Goal: Task Accomplishment & Management: Use online tool/utility

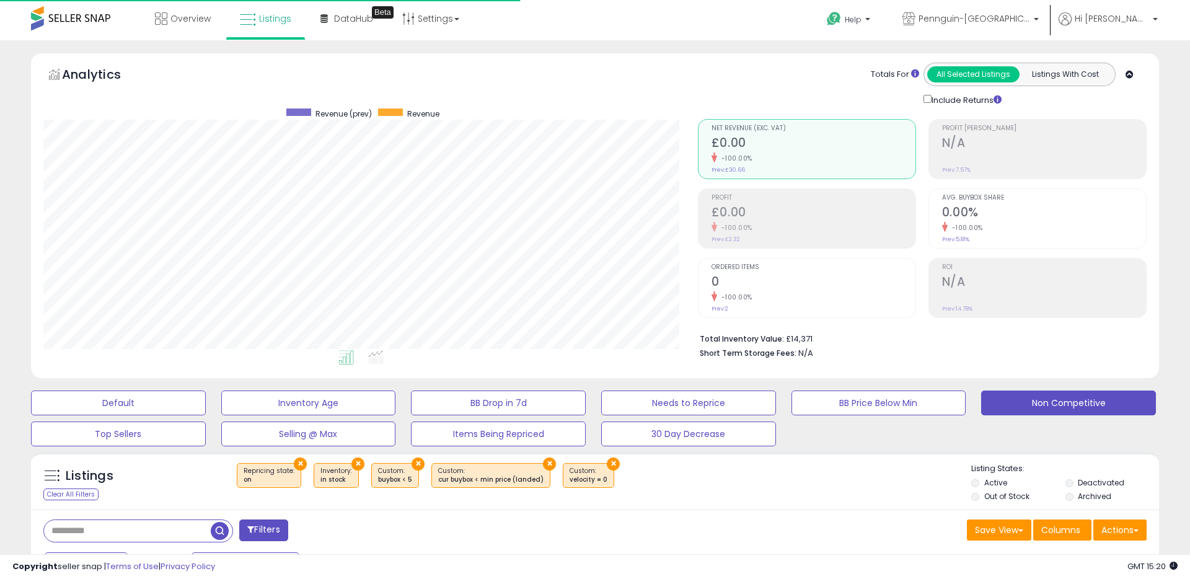
scroll to position [254, 654]
click at [1030, 12] on span "Pennguin-[GEOGRAPHIC_DATA]-[GEOGRAPHIC_DATA]" at bounding box center [974, 18] width 112 height 12
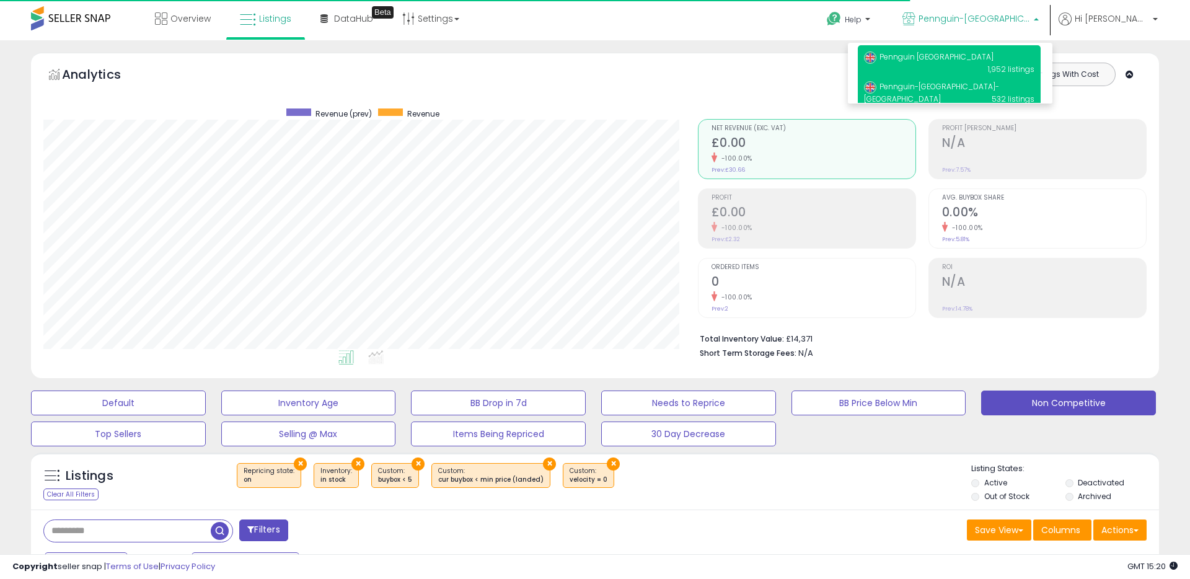
click at [946, 55] on span "Pennguin [GEOGRAPHIC_DATA]" at bounding box center [928, 56] width 129 height 11
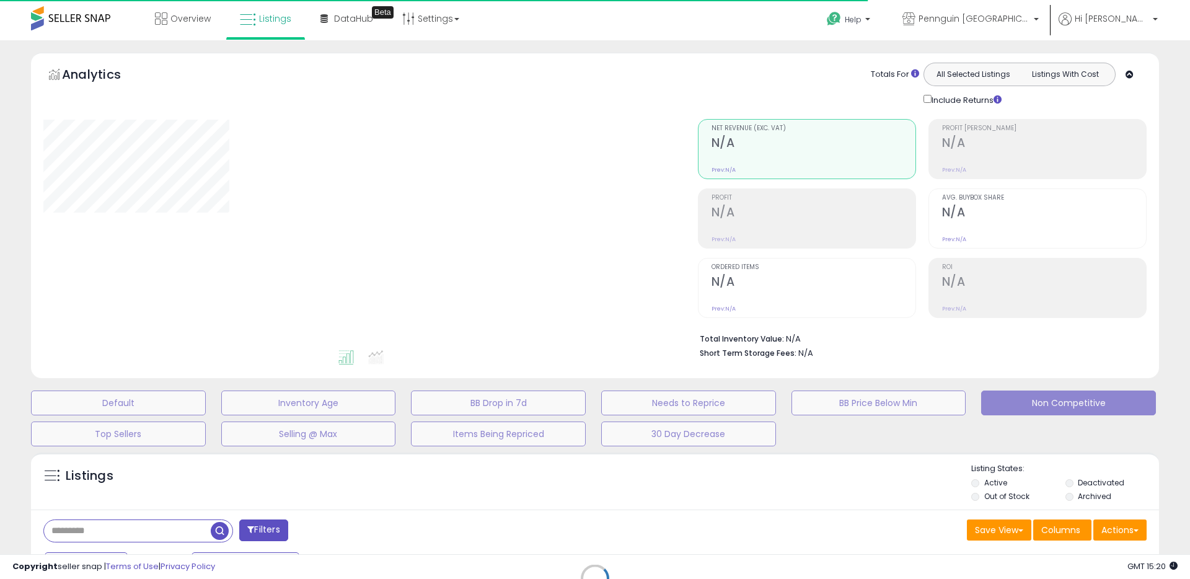
click at [84, 527] on div "Retrieving listings data.." at bounding box center [595, 587] width 1146 height 283
click at [58, 527] on div "Retrieving listings data.." at bounding box center [595, 587] width 1146 height 283
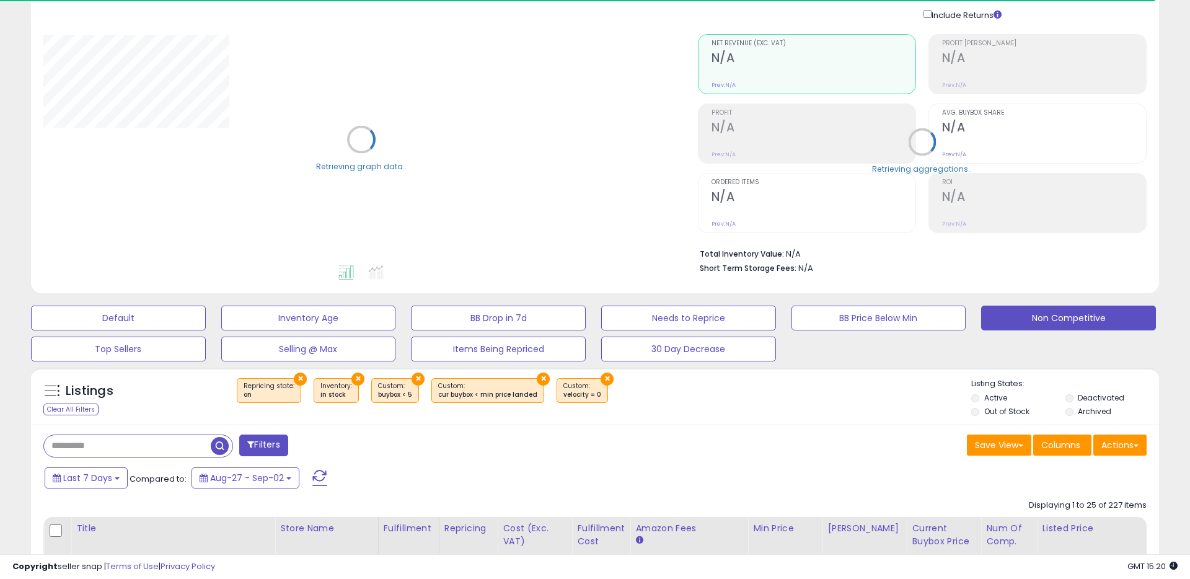
scroll to position [87, 0]
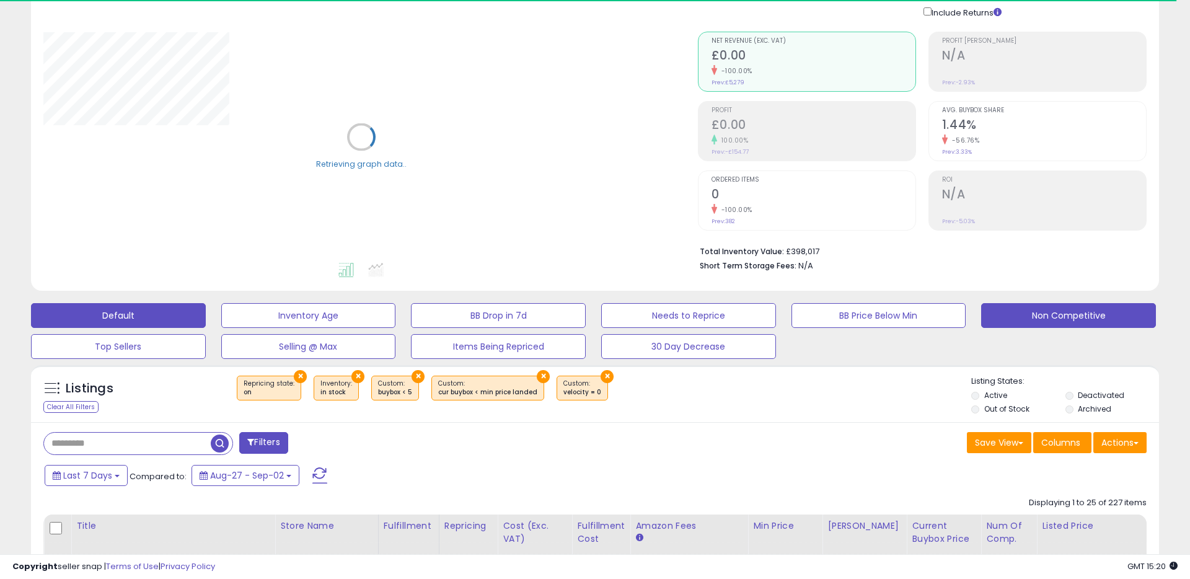
click at [148, 314] on button "Default" at bounding box center [118, 315] width 175 height 25
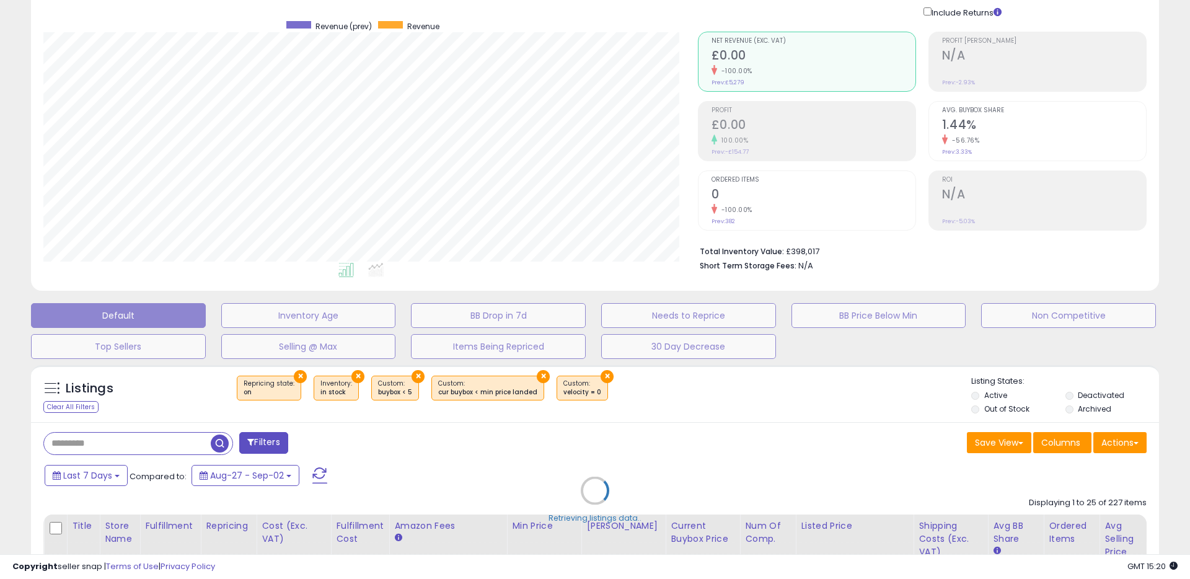
scroll to position [254, 654]
click at [79, 445] on div "Retrieving listings data.." at bounding box center [595, 500] width 1146 height 282
click at [260, 444] on div "Retrieving listings data.." at bounding box center [595, 500] width 1146 height 282
select select "***"
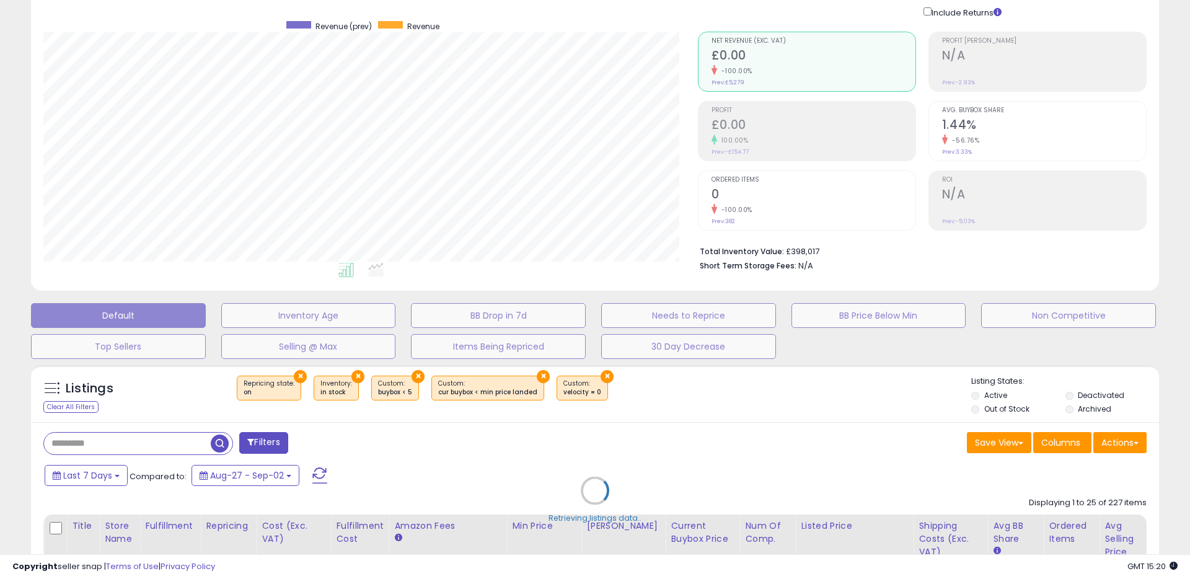
select select "*"
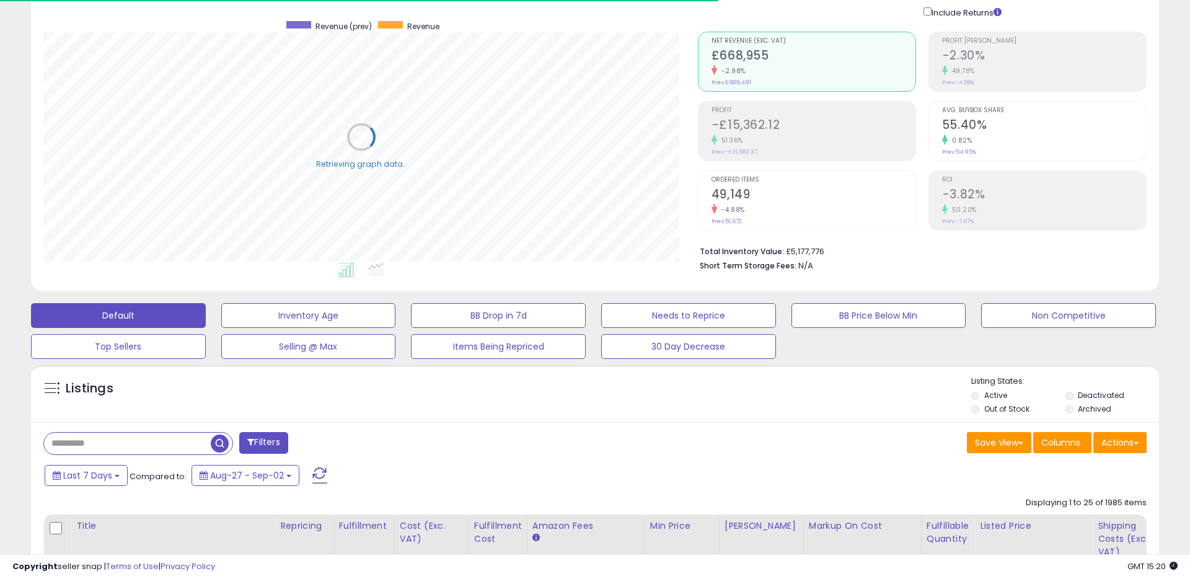
click at [273, 439] on button "Filters" at bounding box center [263, 443] width 48 height 22
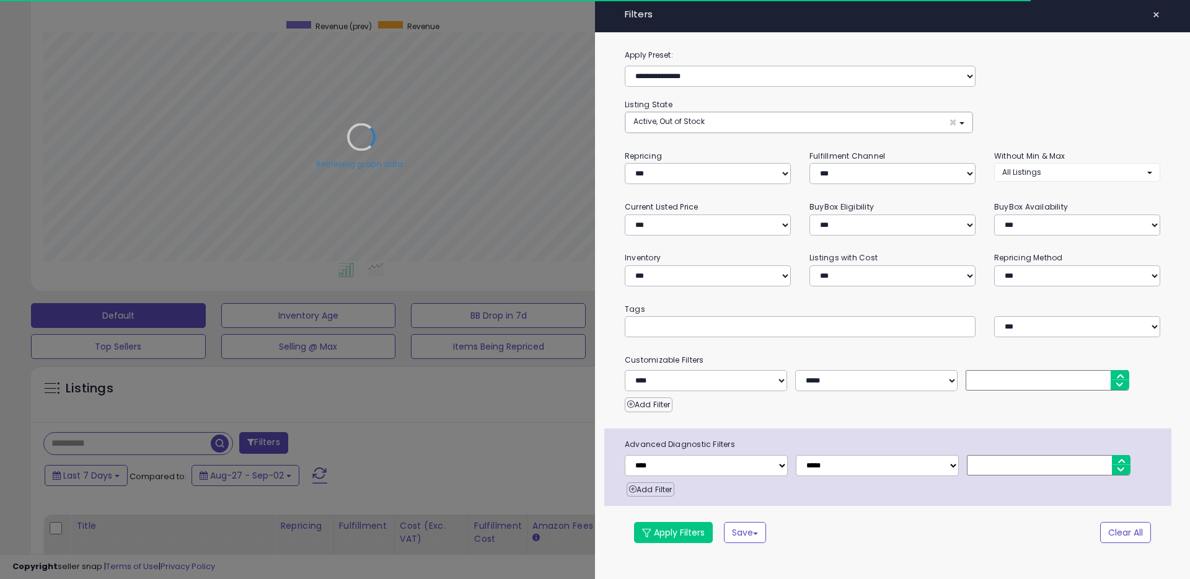
click at [659, 328] on input "text" at bounding box center [726, 326] width 186 height 12
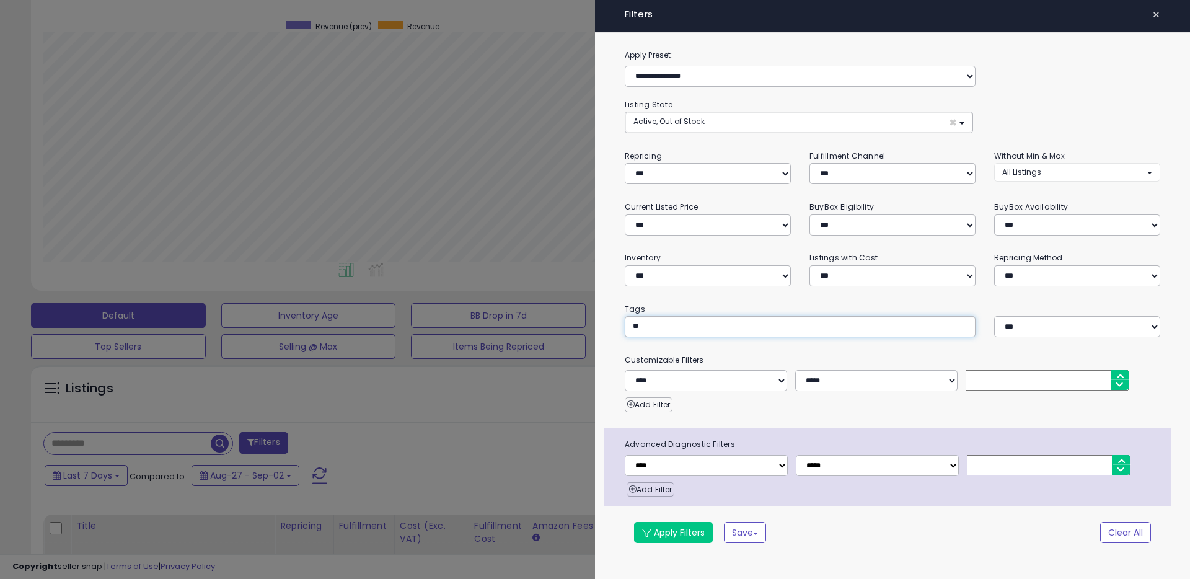
type input "***"
click at [665, 534] on button "Apply Filters" at bounding box center [673, 532] width 79 height 21
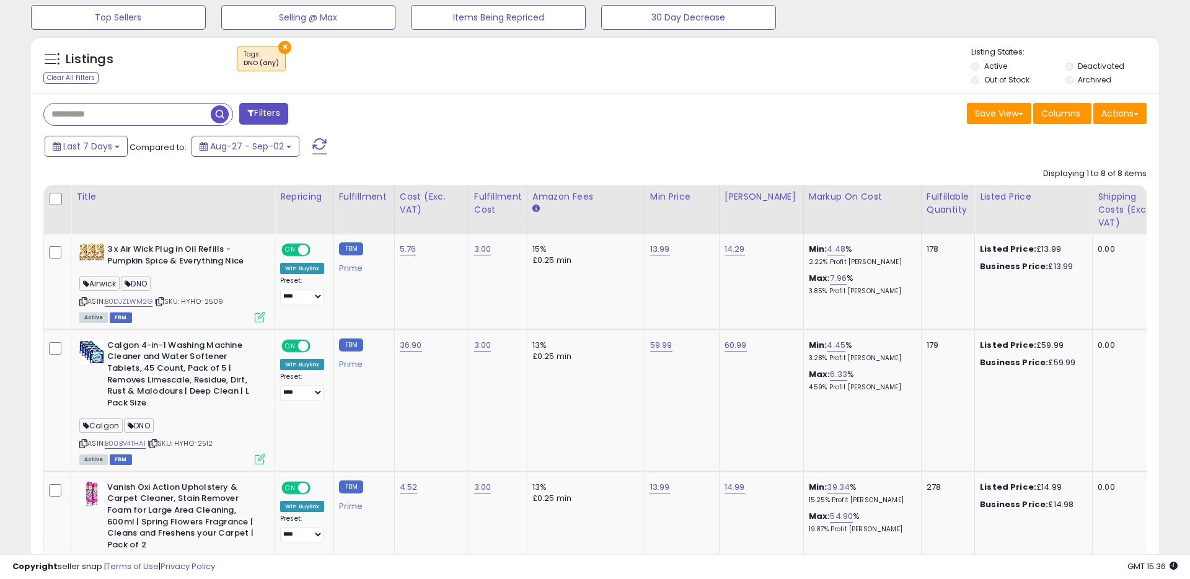
scroll to position [375, 0]
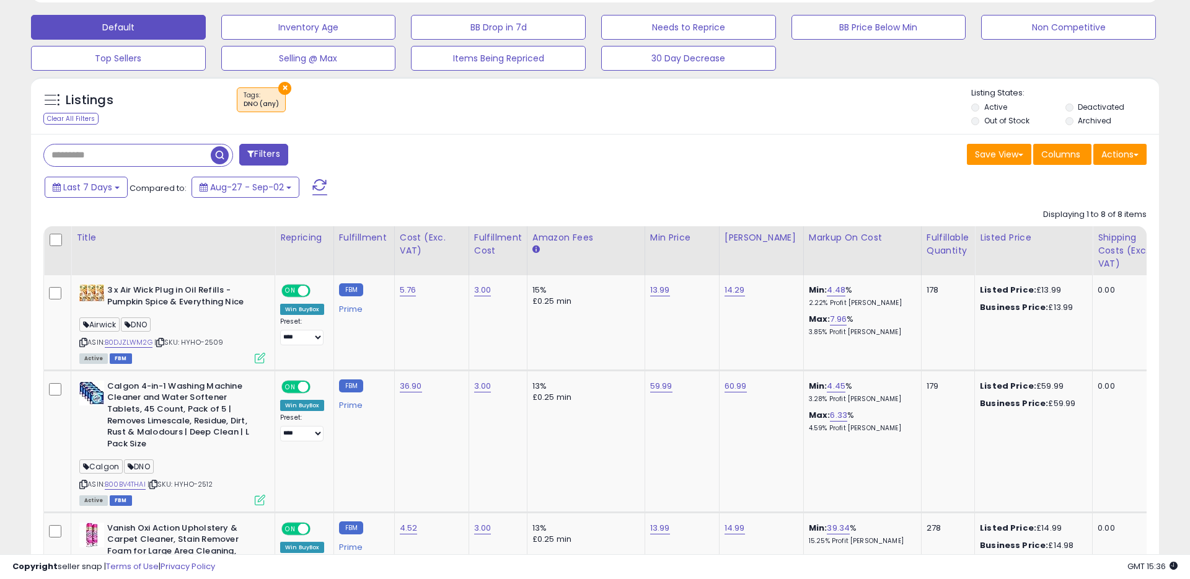
click at [276, 156] on button "Filters" at bounding box center [263, 155] width 48 height 22
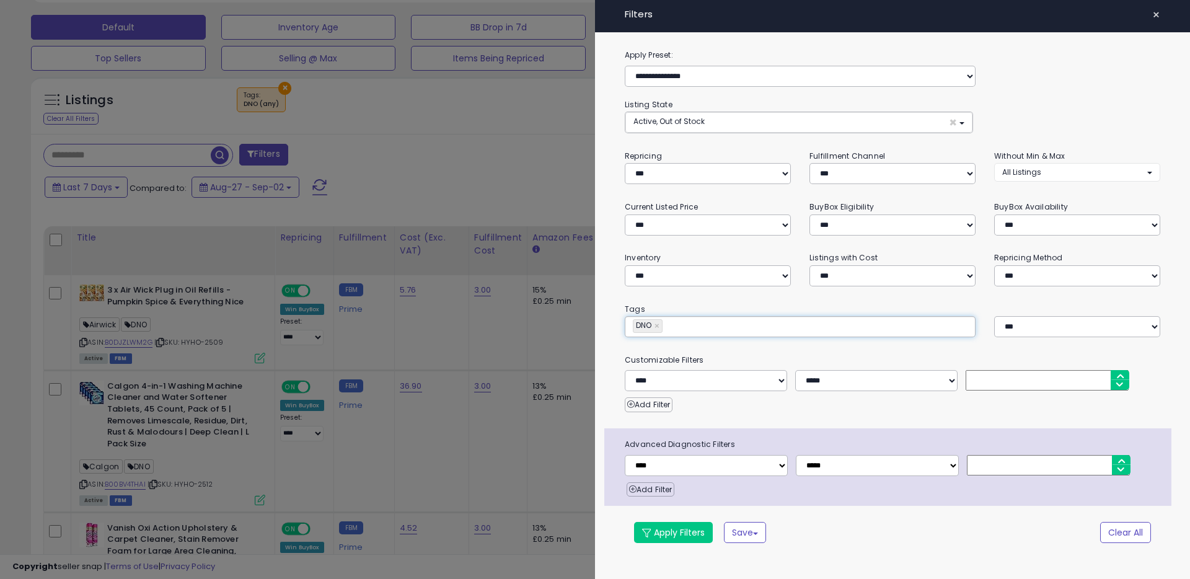
click at [770, 327] on input "text" at bounding box center [758, 326] width 186 height 12
type input "***"
click at [656, 325] on link "×" at bounding box center [657, 326] width 7 height 12
click at [1026, 335] on select "*** *** ****" at bounding box center [1077, 326] width 166 height 21
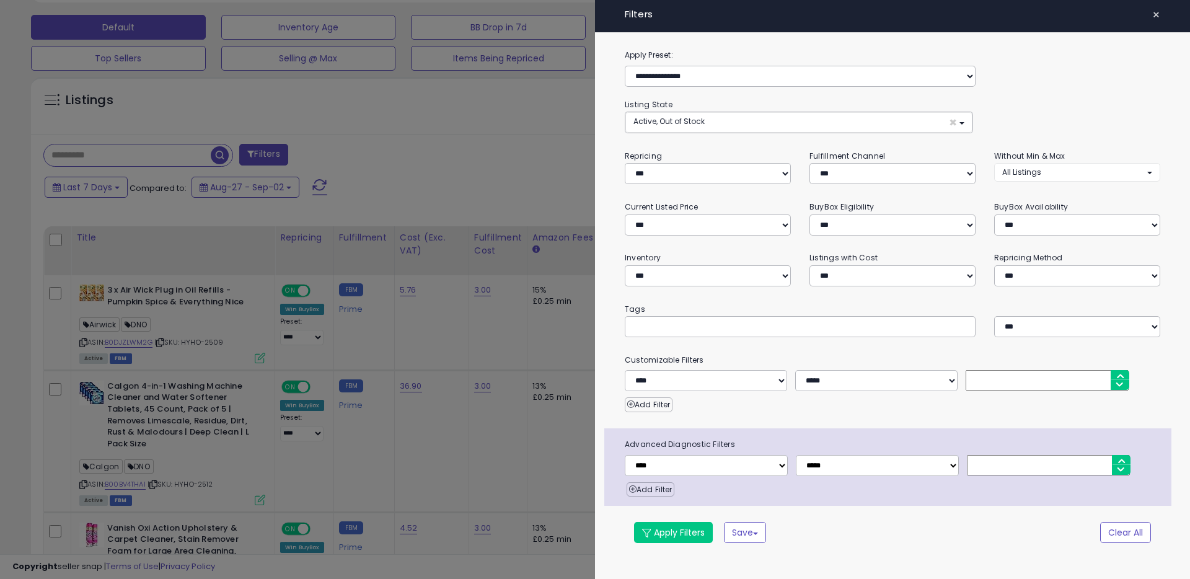
click at [654, 543] on div "**********" at bounding box center [892, 303] width 595 height 511
click at [656, 538] on button "Apply Filters" at bounding box center [673, 532] width 79 height 21
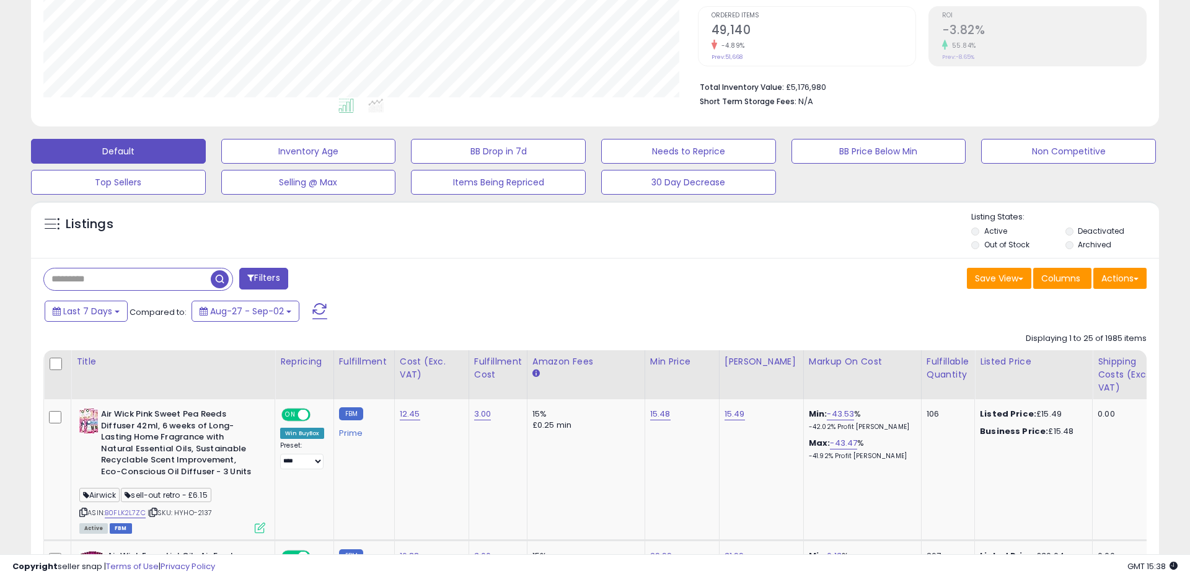
scroll to position [253, 0]
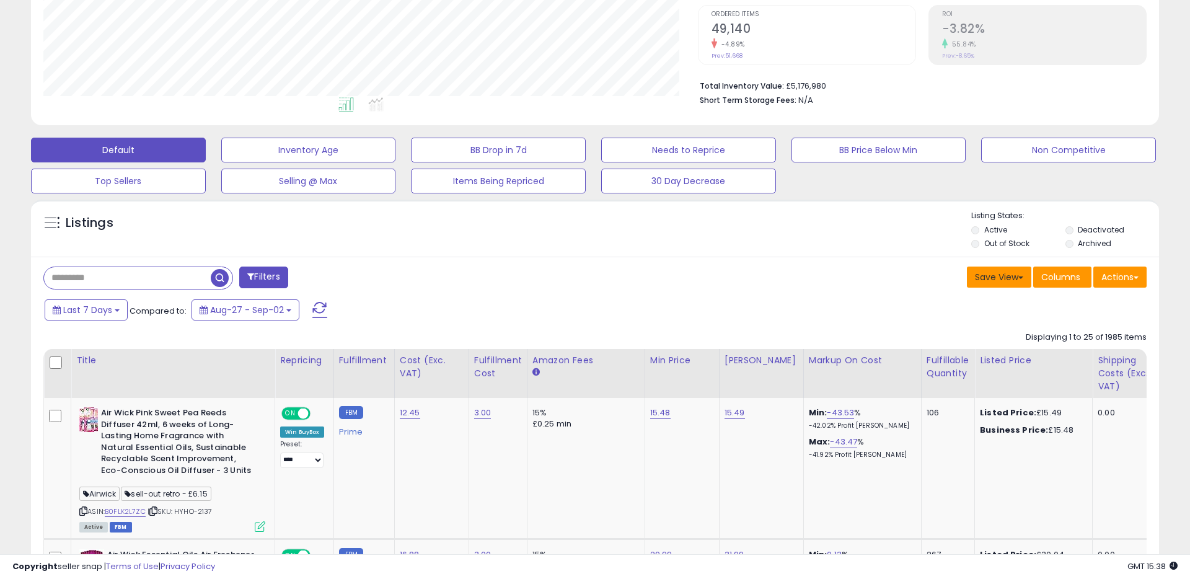
click at [1017, 270] on button "Save View" at bounding box center [999, 276] width 64 height 21
click at [875, 275] on div "Save View Save As New View Update Current View Columns Actions Import Export Vi…" at bounding box center [875, 278] width 561 height 24
click at [1055, 276] on span "Columns" at bounding box center [1060, 277] width 39 height 12
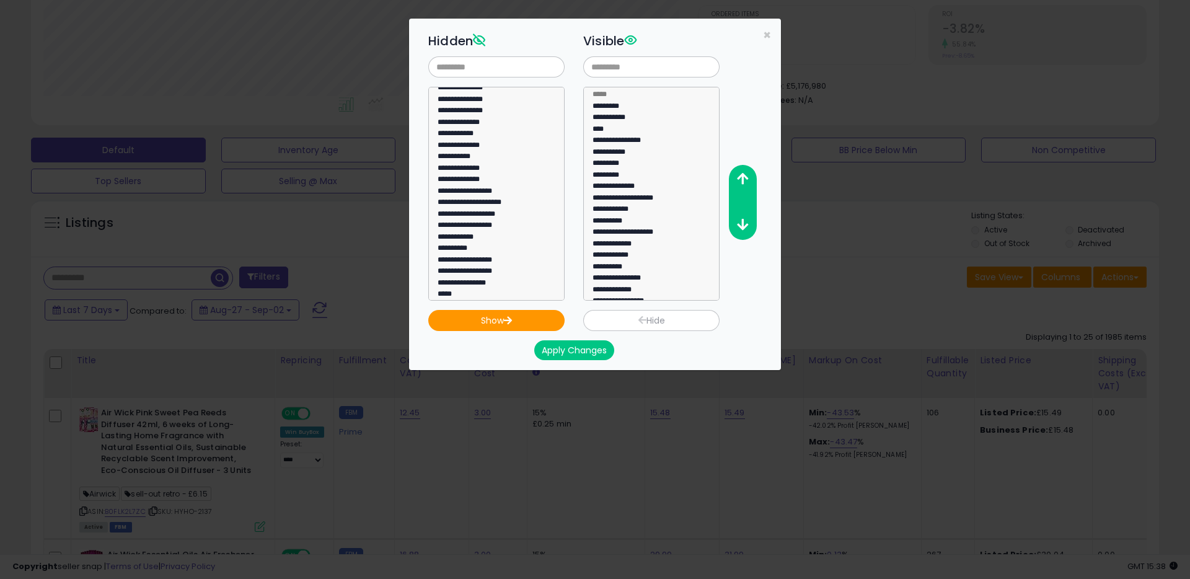
scroll to position [722, 0]
click at [771, 37] on div "**********" at bounding box center [605, 165] width 372 height 272
click at [766, 36] on span "×" at bounding box center [767, 35] width 8 height 18
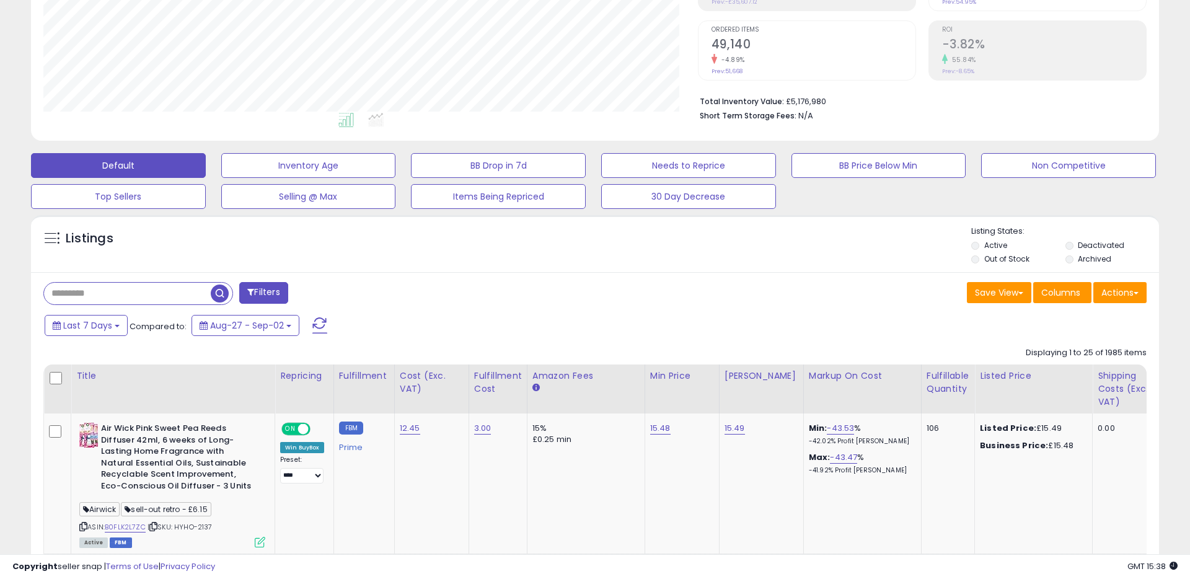
scroll to position [164, 0]
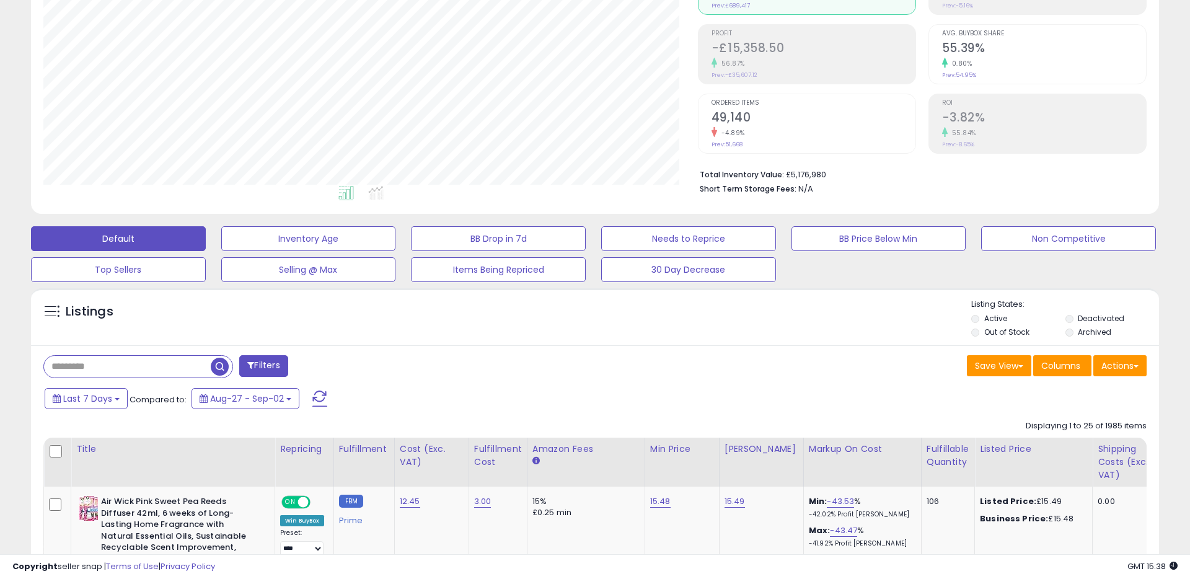
click at [276, 363] on button "Filters" at bounding box center [263, 366] width 48 height 22
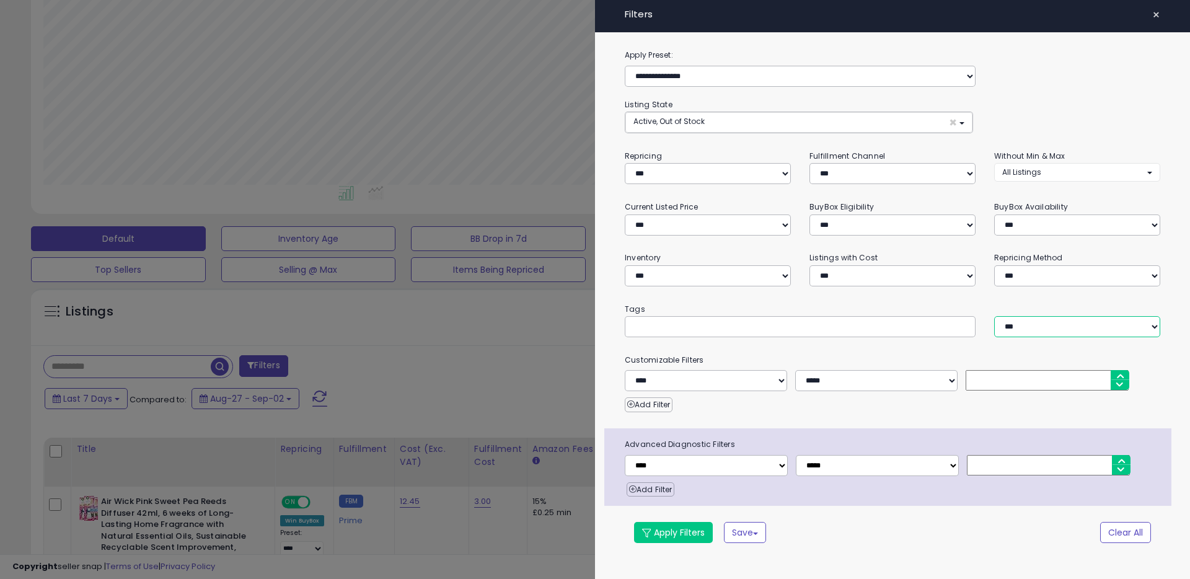
click at [1027, 327] on select "*** *** ****" at bounding box center [1077, 326] width 166 height 21
select select "***"
click at [693, 539] on button "Apply Filters" at bounding box center [673, 532] width 79 height 21
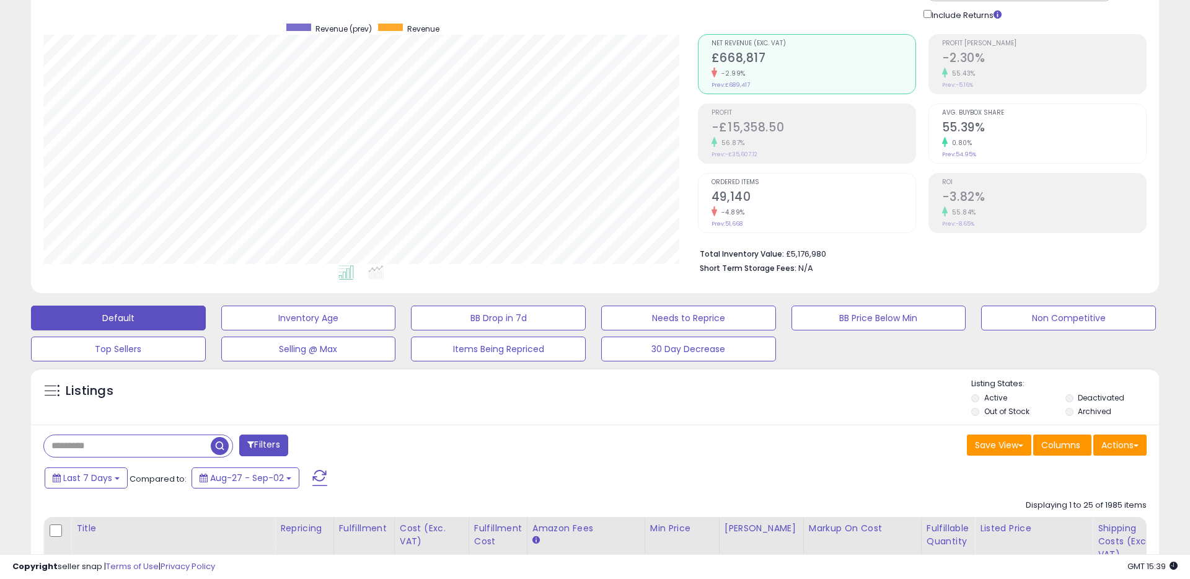
scroll to position [100, 0]
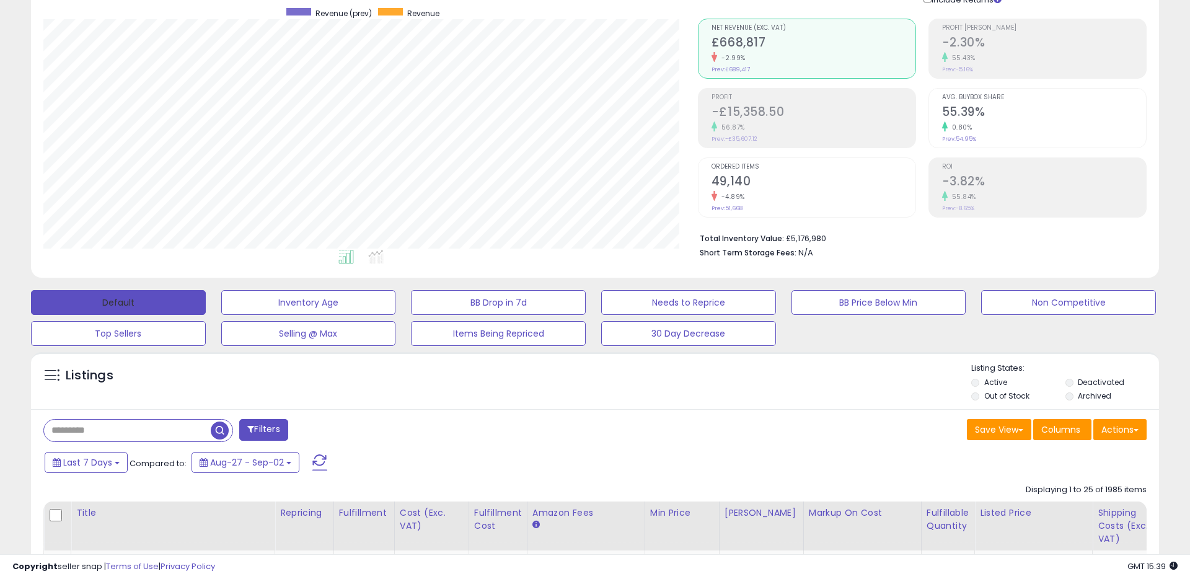
click at [141, 302] on button "Default" at bounding box center [118, 302] width 175 height 25
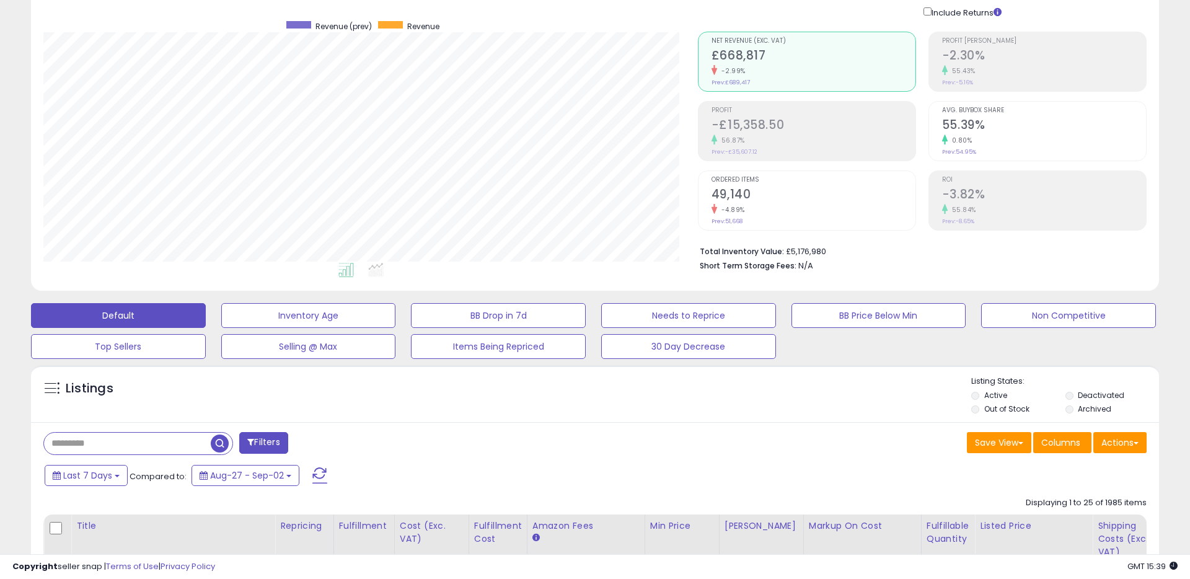
scroll to position [76, 0]
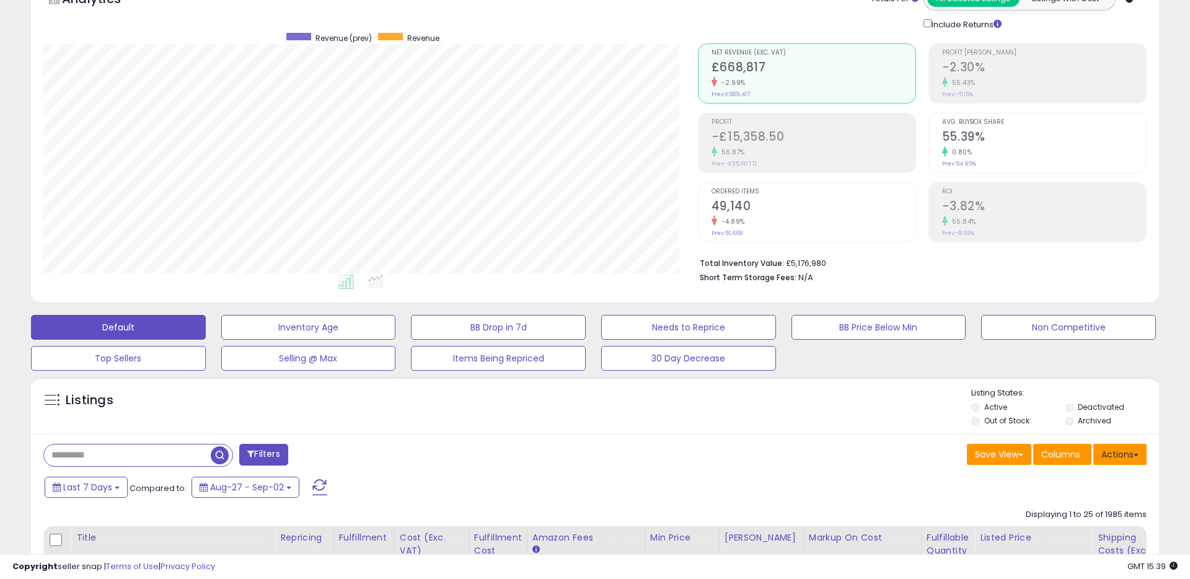
click at [1114, 454] on button "Actions" at bounding box center [1119, 454] width 53 height 21
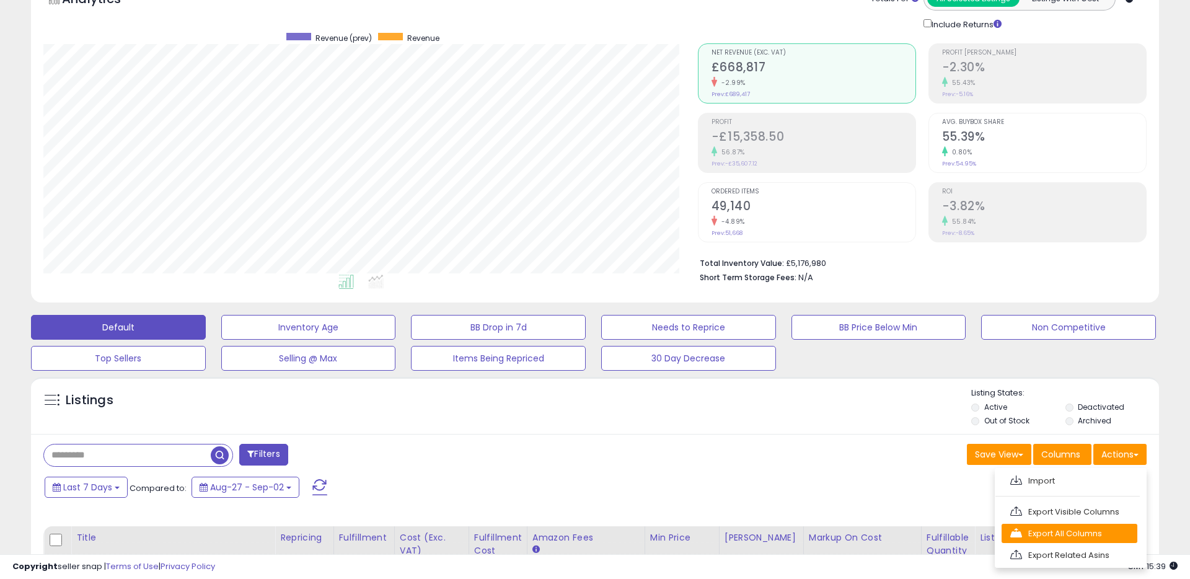
click at [1029, 532] on link "Export All Columns" at bounding box center [1069, 533] width 136 height 19
